Goal: Transaction & Acquisition: Book appointment/travel/reservation

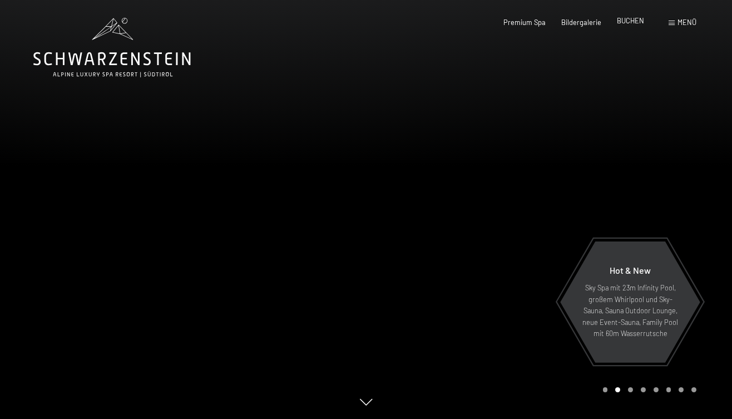
click at [634, 24] on span "BUCHEN" at bounding box center [630, 20] width 27 height 9
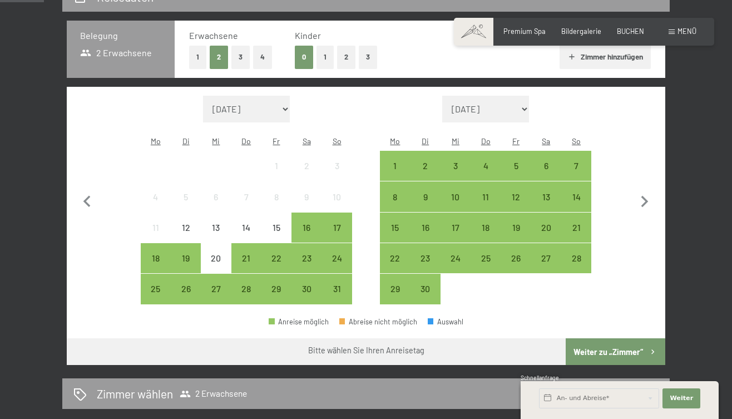
scroll to position [238, 0]
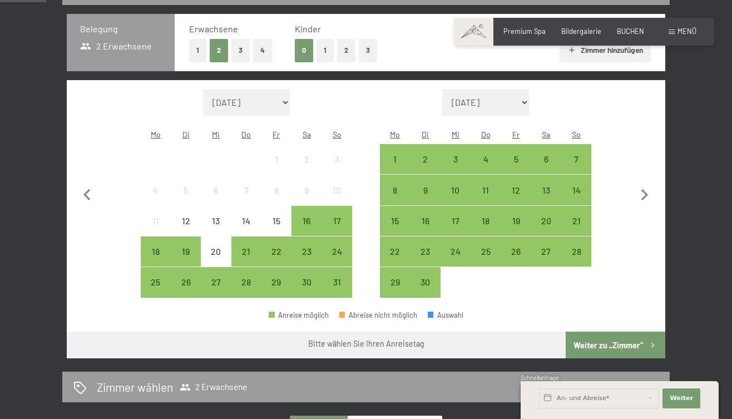
select select "2025-11-01"
select select "2025-12-01"
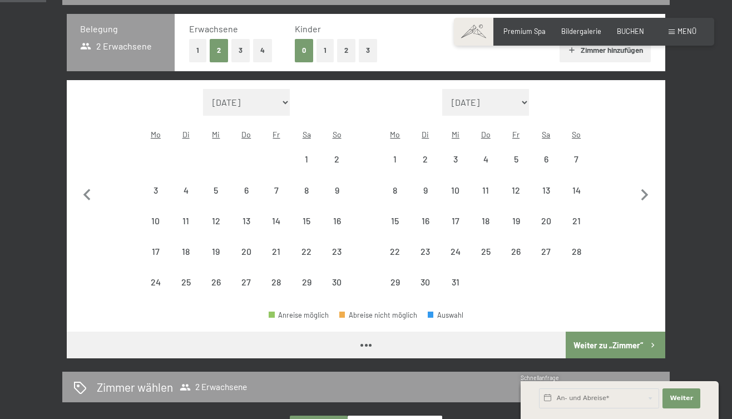
select select "2025-11-01"
select select "2025-12-01"
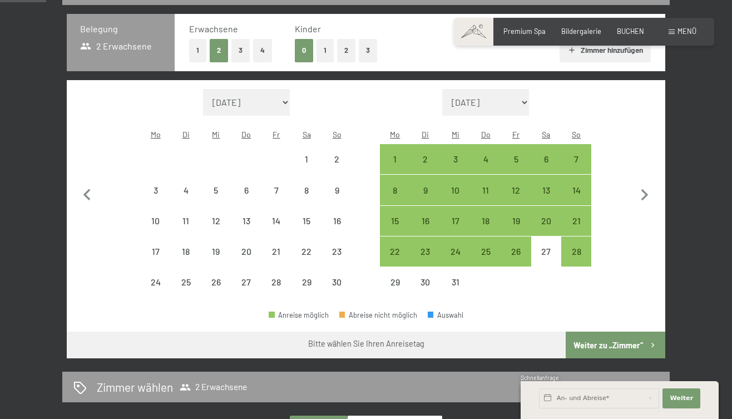
select select "2025-11-01"
select select "2025-12-01"
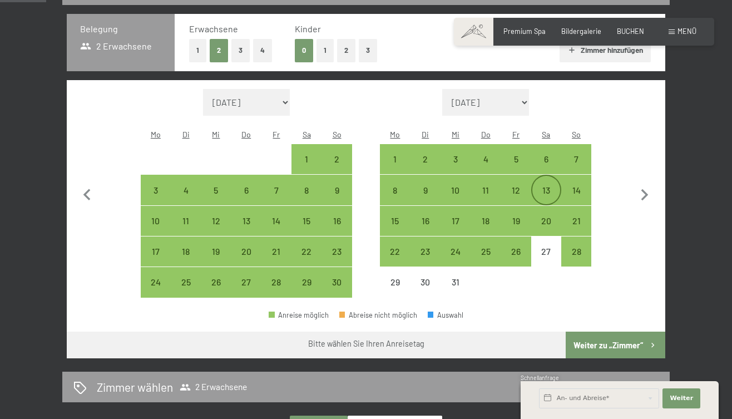
click at [549, 186] on div "13" at bounding box center [547, 200] width 28 height 28
select select "2025-11-01"
select select "2025-12-01"
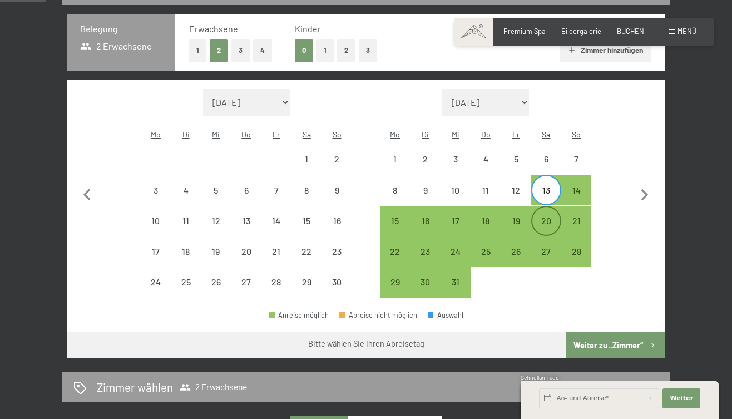
click at [549, 216] on div "20" at bounding box center [547, 230] width 28 height 28
select select "2025-11-01"
select select "2025-12-01"
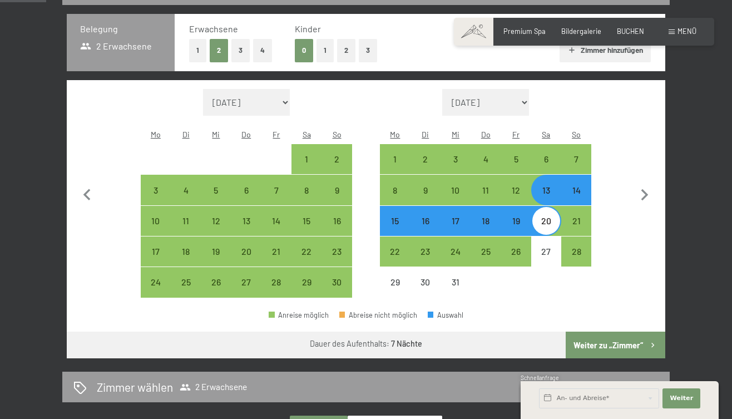
click at [627, 332] on button "Weiter zu „Zimmer“" at bounding box center [616, 345] width 100 height 27
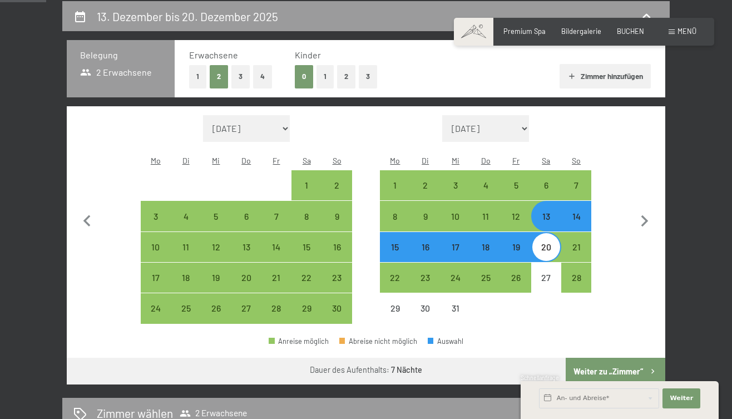
select select "2025-11-01"
select select "2025-12-01"
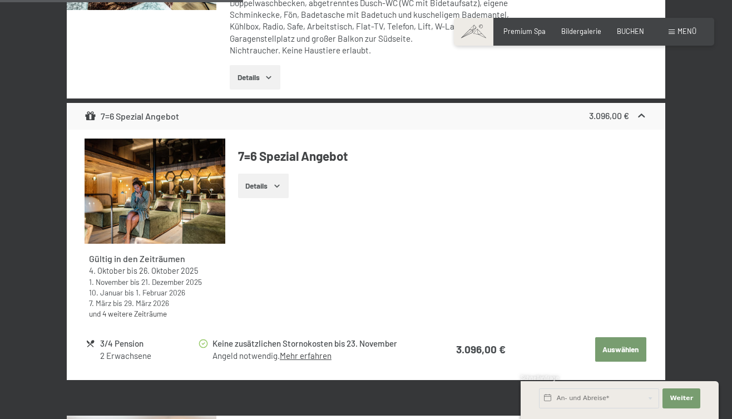
scroll to position [1408, 0]
